Goal: Transaction & Acquisition: Subscribe to service/newsletter

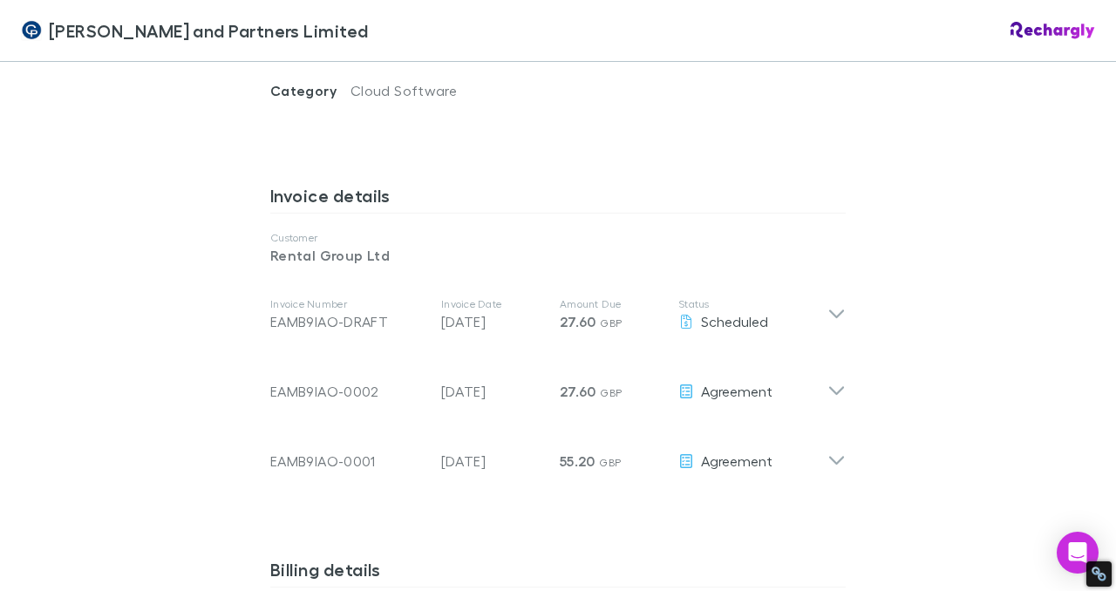
scroll to position [1740, 0]
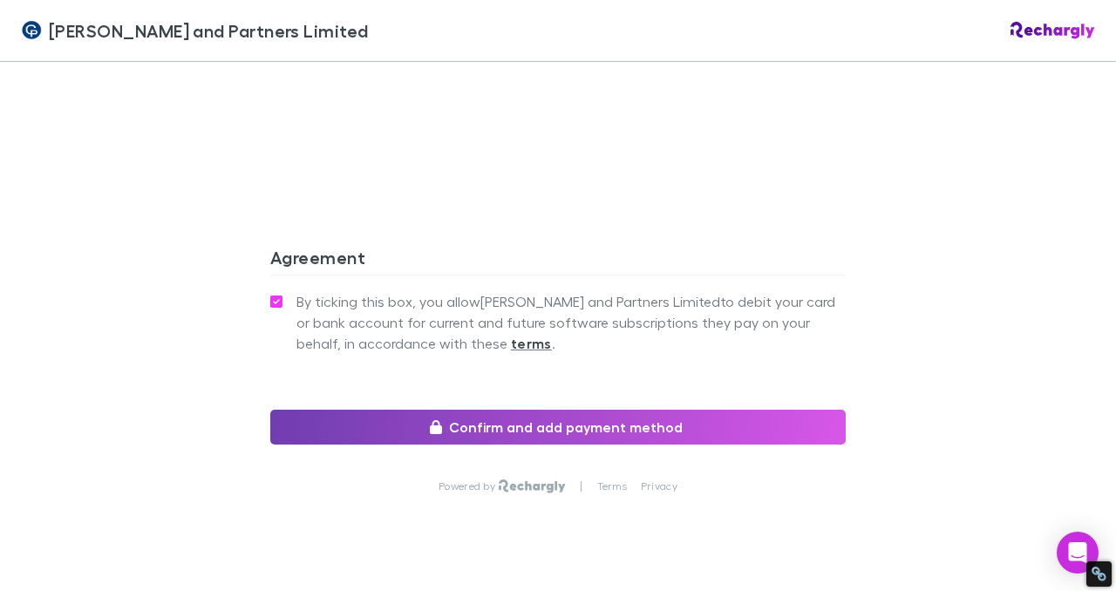
click at [586, 410] on button "Confirm and add payment method" at bounding box center [558, 427] width 576 height 35
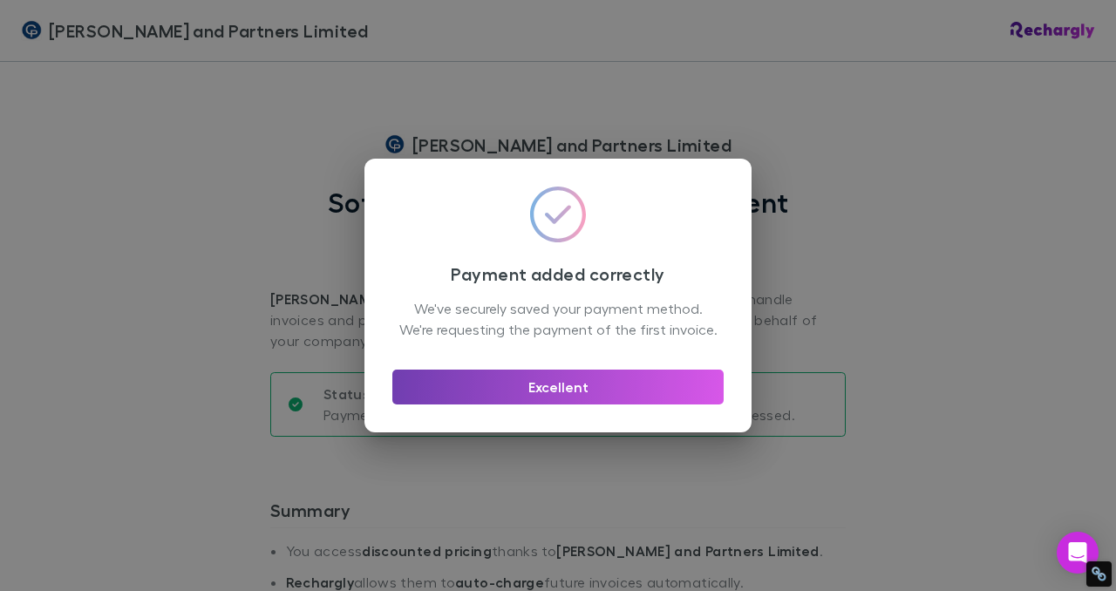
click at [599, 405] on button "Excellent" at bounding box center [557, 387] width 331 height 35
